Goal: Task Accomplishment & Management: Use online tool/utility

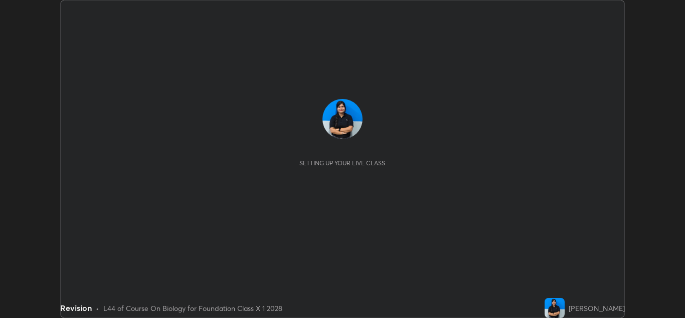
scroll to position [318, 685]
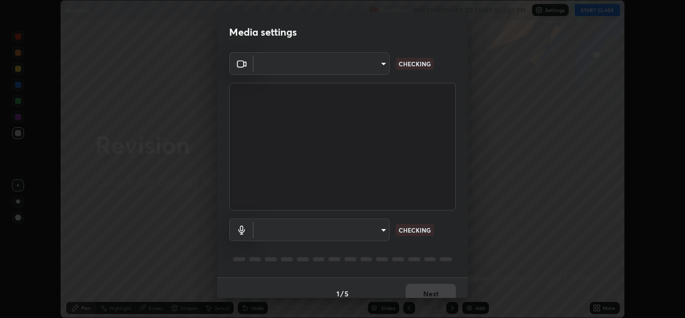
type input "a5fd4db2a2ff04be9e75800ceec395402009cfa99126b0c31c67d7c87717ec82"
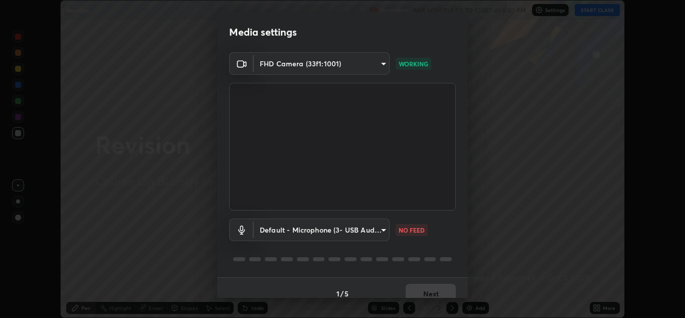
click at [364, 238] on body "Erase all Revision Recording WAS SCHEDULED TO START AT 6:30 PM Settings START C…" at bounding box center [342, 159] width 685 height 318
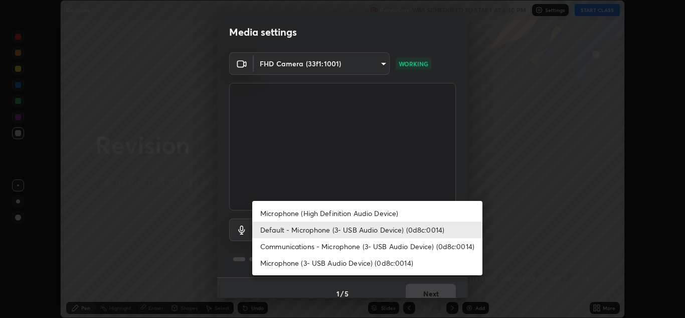
click at [385, 213] on li "Microphone (High Definition Audio Device)" at bounding box center [367, 213] width 230 height 17
type input "2aa1aae5abda94cffb7fe24f84fa8d8698a1b3c8d9e5149fe942ab1077e91be8"
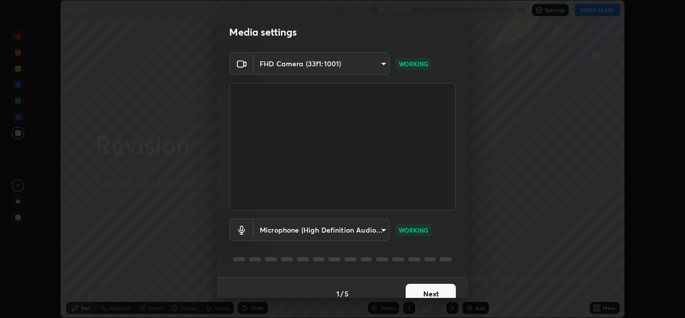
scroll to position [12, 0]
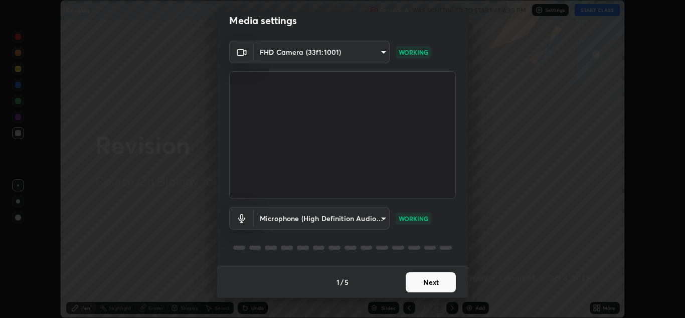
click at [428, 279] on button "Next" at bounding box center [431, 282] width 50 height 20
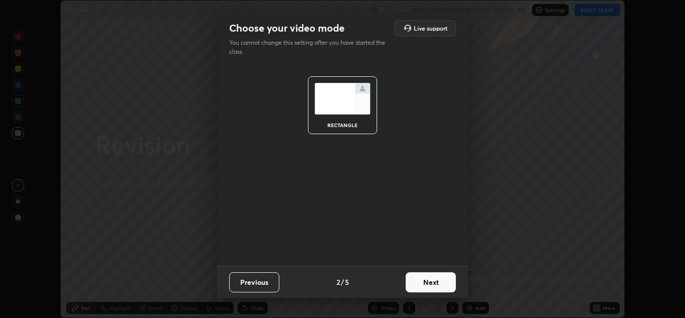
click at [433, 282] on button "Next" at bounding box center [431, 282] width 50 height 20
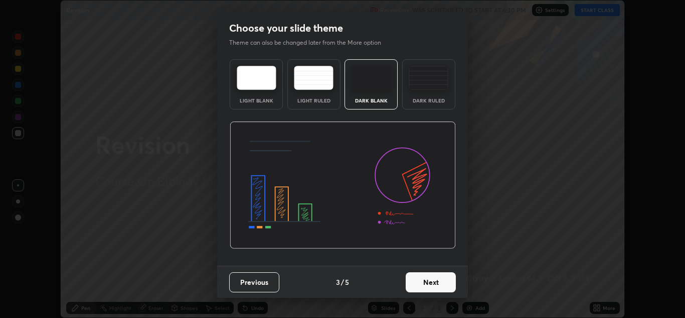
click at [437, 282] on button "Next" at bounding box center [431, 282] width 50 height 20
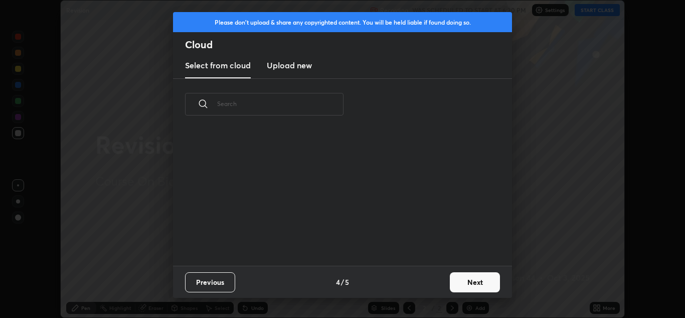
click at [436, 282] on div "Previous 4 / 5 Next" at bounding box center [342, 281] width 339 height 32
click at [436, 281] on div "Previous 4 / 5 Next" at bounding box center [342, 281] width 339 height 32
click at [468, 278] on button "Next" at bounding box center [475, 282] width 50 height 20
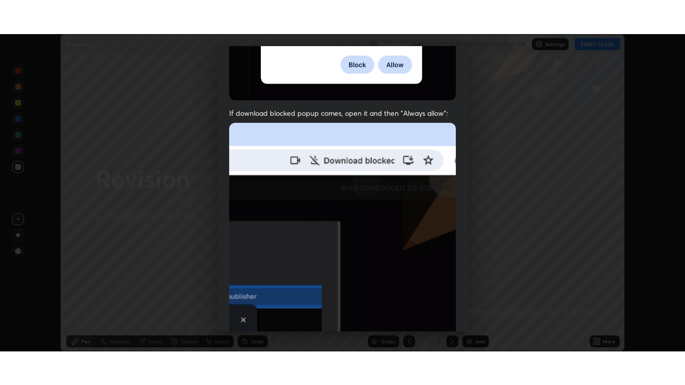
scroll to position [217, 0]
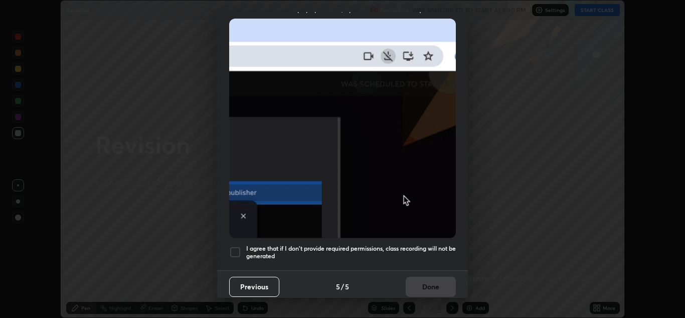
click at [237, 248] on div at bounding box center [235, 252] width 12 height 12
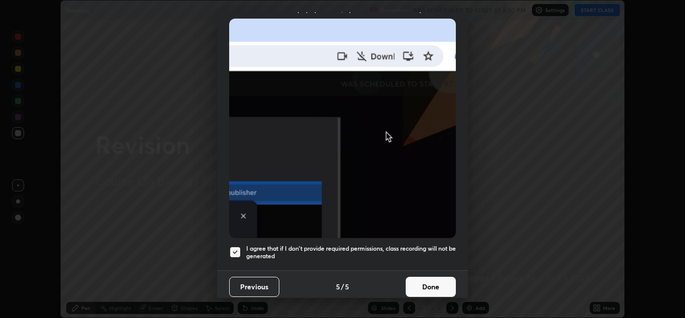
click at [436, 278] on button "Done" at bounding box center [431, 286] width 50 height 20
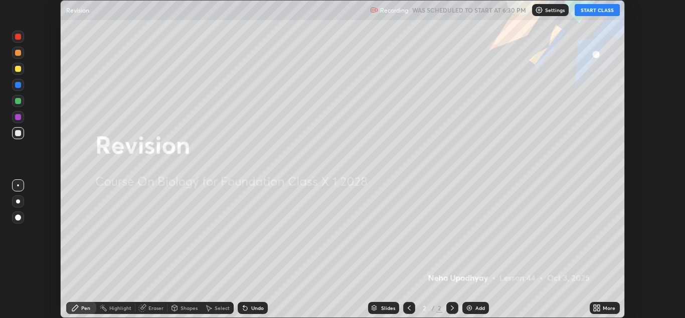
click at [605, 12] on button "START CLASS" at bounding box center [597, 10] width 45 height 12
click at [604, 306] on div "More" at bounding box center [609, 307] width 13 height 5
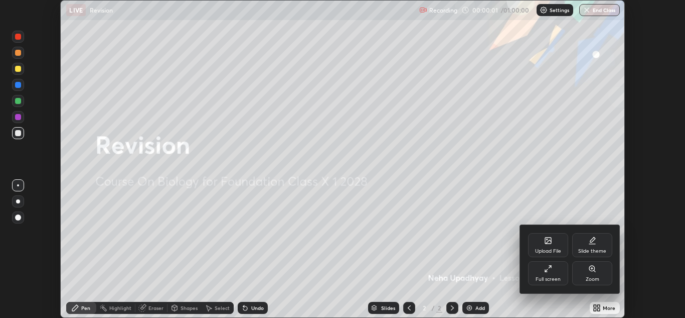
click at [549, 272] on icon at bounding box center [548, 268] width 8 height 8
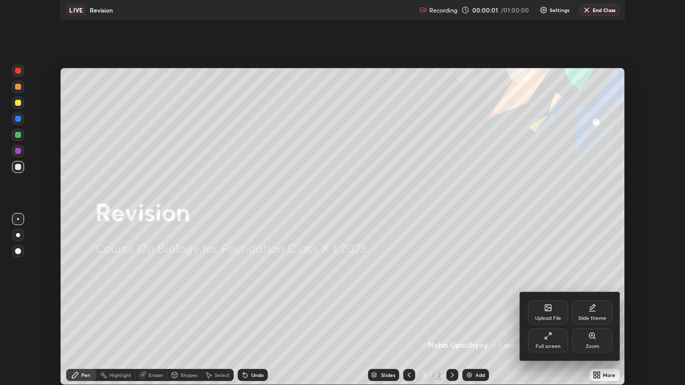
scroll to position [385, 685]
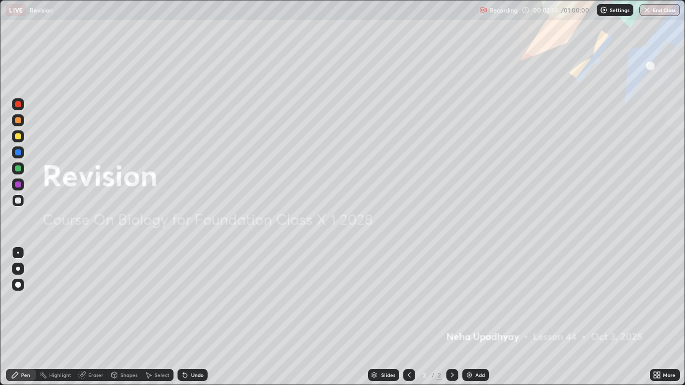
click at [479, 317] on div "Add" at bounding box center [481, 375] width 10 height 5
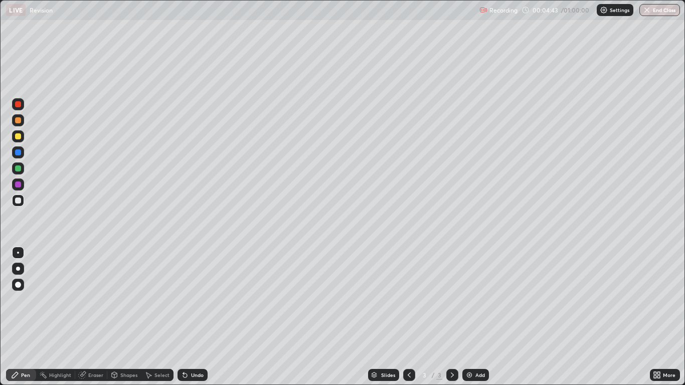
click at [192, 317] on div "Undo" at bounding box center [197, 375] width 13 height 5
click at [191, 317] on div "Undo" at bounding box center [193, 375] width 30 height 12
click at [195, 317] on div "Undo" at bounding box center [197, 375] width 13 height 5
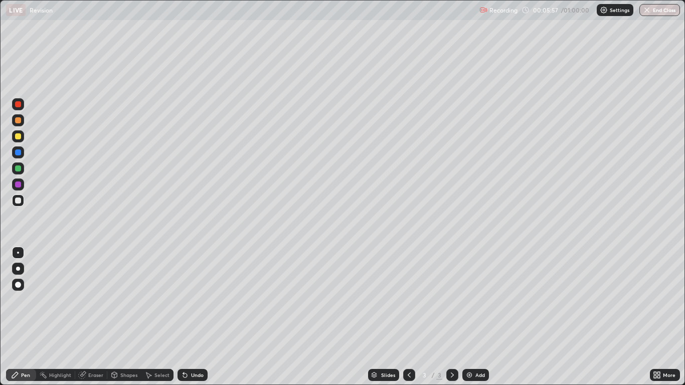
click at [187, 317] on div "Undo" at bounding box center [193, 375] width 30 height 12
click at [189, 317] on div "Undo" at bounding box center [193, 375] width 30 height 12
click at [186, 317] on div "Undo" at bounding box center [193, 375] width 30 height 12
click at [186, 317] on icon at bounding box center [185, 375] width 8 height 8
